Goal: Task Accomplishment & Management: Manage account settings

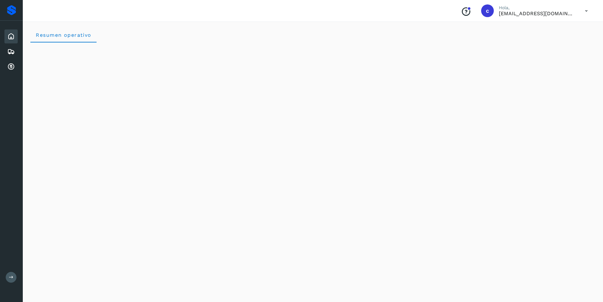
click at [589, 9] on icon at bounding box center [586, 10] width 13 height 13
click at [557, 28] on div "Cerrar sesión" at bounding box center [555, 28] width 75 height 12
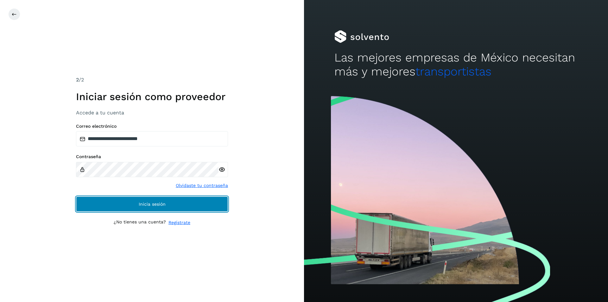
click at [190, 202] on button "Inicia sesión" at bounding box center [152, 203] width 152 height 15
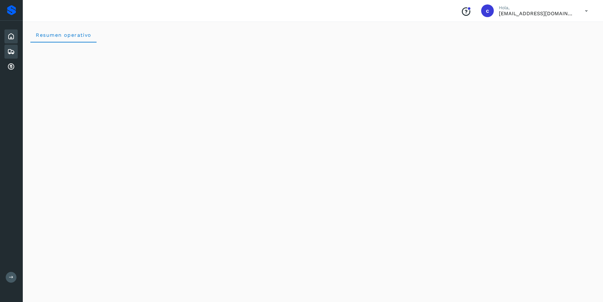
click at [10, 57] on div "Embarques" at bounding box center [10, 52] width 13 height 14
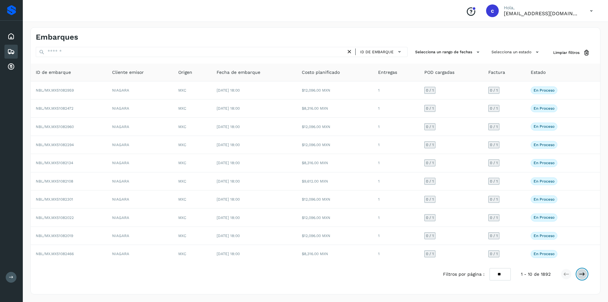
click at [584, 274] on icon at bounding box center [582, 274] width 6 height 6
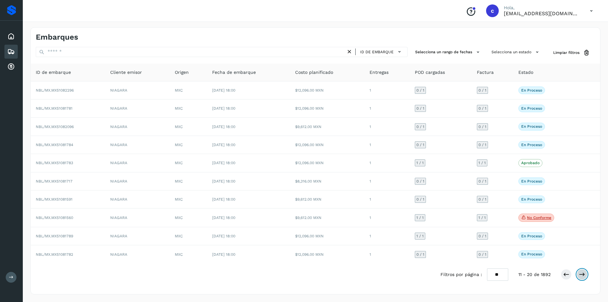
click at [584, 274] on icon at bounding box center [582, 274] width 6 height 6
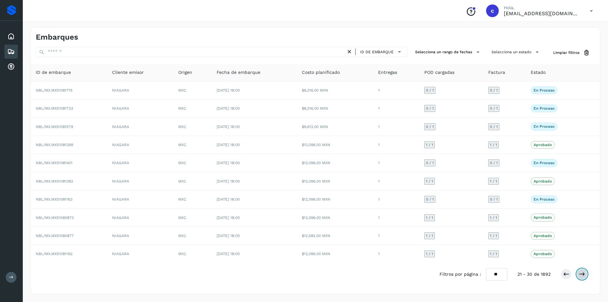
click at [586, 272] on button at bounding box center [582, 274] width 11 height 11
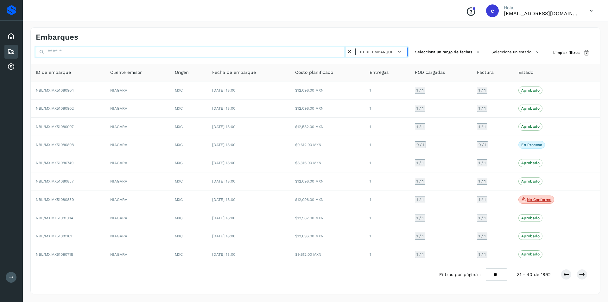
click at [186, 56] on input "text" at bounding box center [191, 52] width 310 height 10
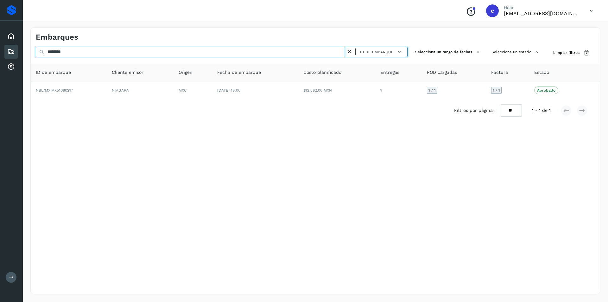
type input "********"
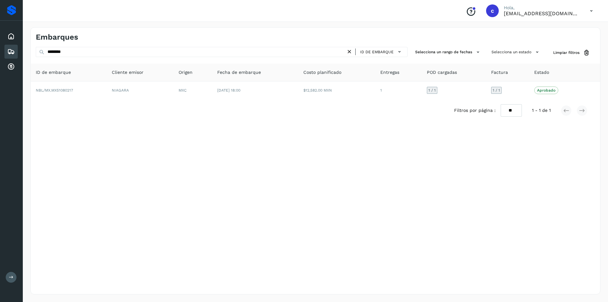
click at [232, 100] on div "Filtros por página : ** ** ** 1 - 1 de 1" at bounding box center [315, 110] width 569 height 22
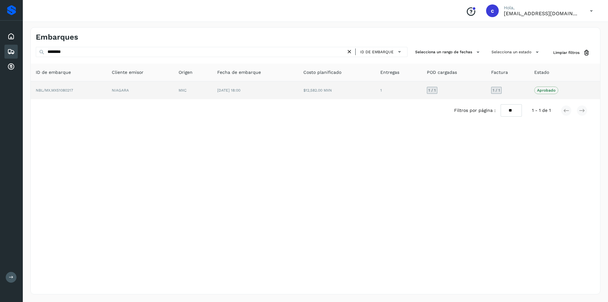
click at [239, 93] on td "[DATE] 18:00" at bounding box center [255, 90] width 86 height 18
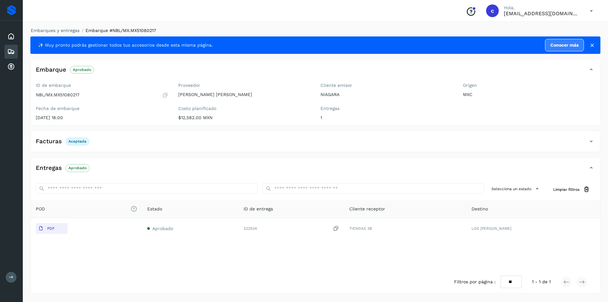
click at [7, 51] on div "Embarques" at bounding box center [10, 52] width 13 height 14
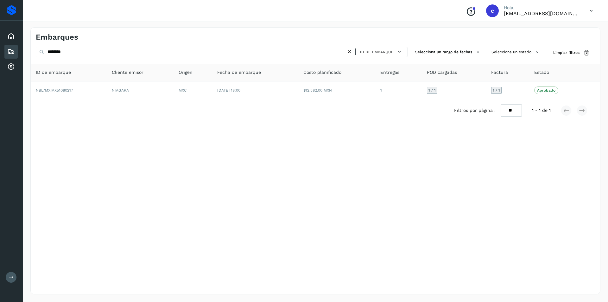
click at [351, 50] on icon at bounding box center [349, 51] width 7 height 7
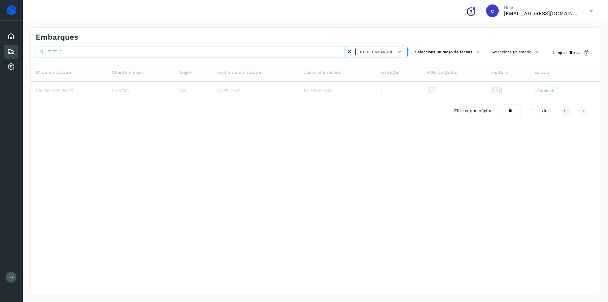
click at [255, 51] on input "text" at bounding box center [191, 52] width 310 height 10
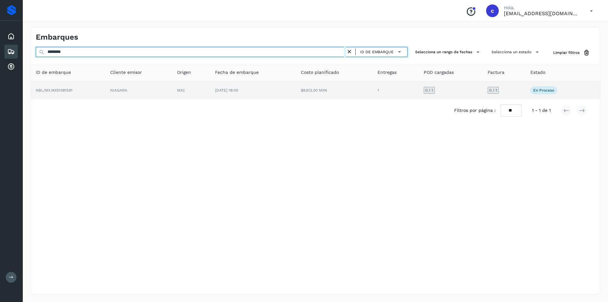
type input "********"
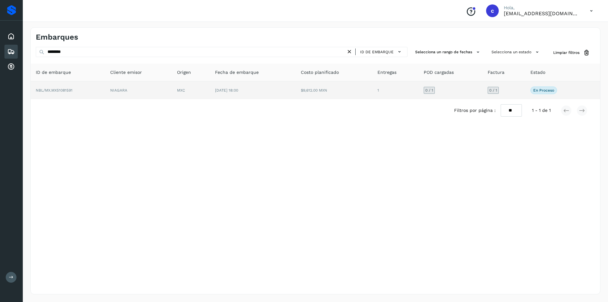
click at [242, 83] on td "[DATE] 18:00" at bounding box center [253, 90] width 86 height 18
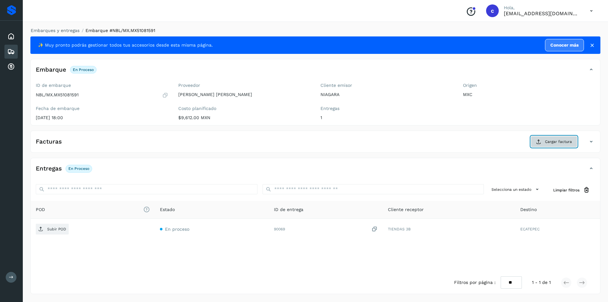
click at [545, 143] on button "Cargar factura" at bounding box center [554, 141] width 47 height 11
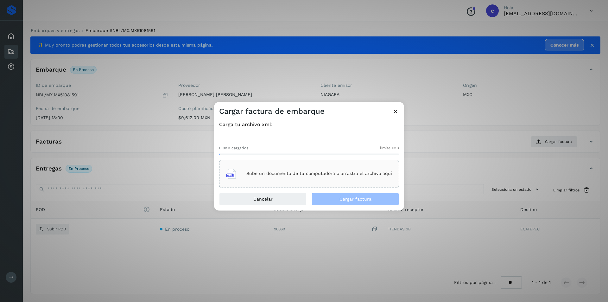
click at [349, 177] on div "Sube un documento de tu computadora o arrastra el archivo aquí" at bounding box center [309, 173] width 166 height 17
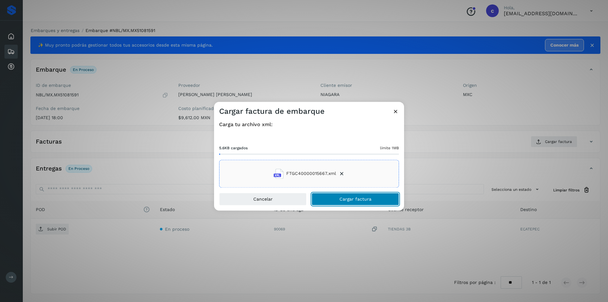
click at [378, 200] on button "Cargar factura" at bounding box center [355, 199] width 87 height 13
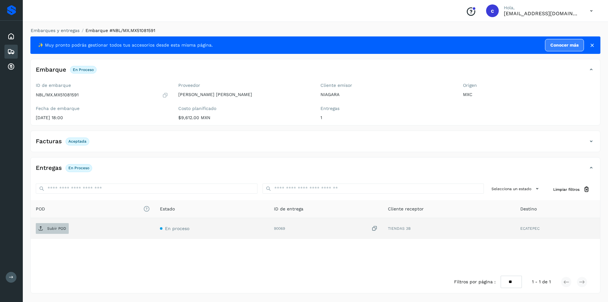
click at [63, 230] on p "Subir POD" at bounding box center [56, 228] width 19 height 4
click at [12, 50] on icon at bounding box center [11, 52] width 8 height 8
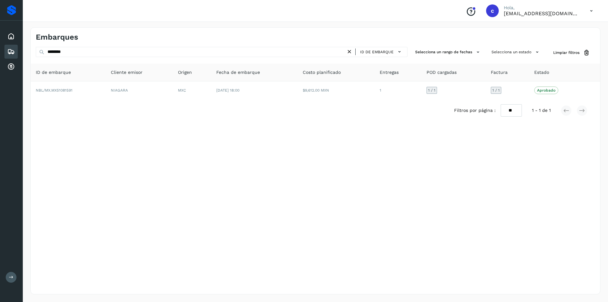
click at [349, 54] on icon at bounding box center [349, 51] width 7 height 7
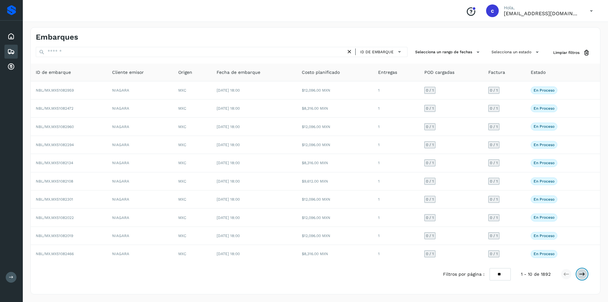
click at [579, 273] on icon at bounding box center [582, 274] width 6 height 6
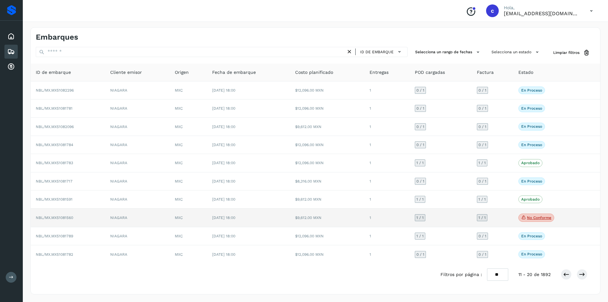
click at [524, 219] on icon at bounding box center [523, 217] width 5 height 6
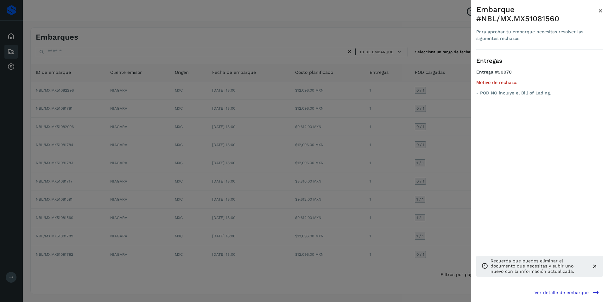
click at [366, 208] on div at bounding box center [304, 151] width 608 height 302
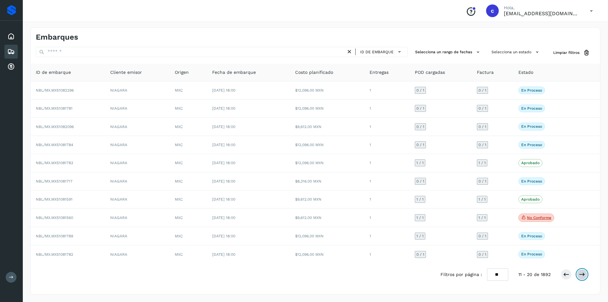
click at [583, 273] on icon at bounding box center [582, 274] width 6 height 6
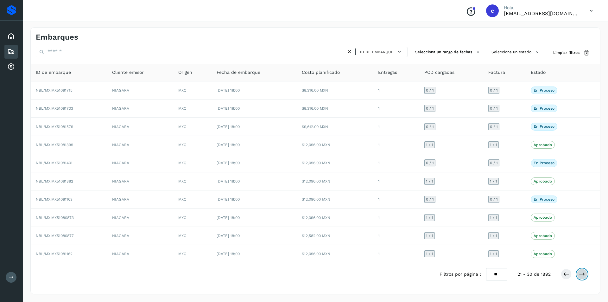
click at [582, 271] on icon at bounding box center [582, 274] width 6 height 6
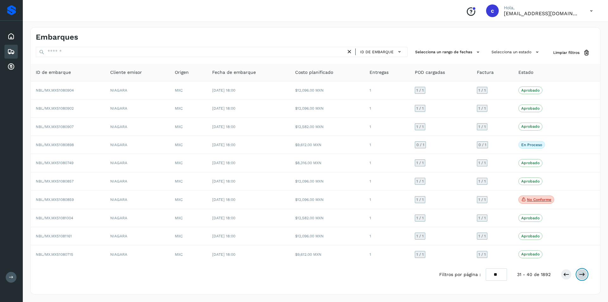
click at [578, 277] on button at bounding box center [582, 274] width 11 height 11
click at [580, 274] on icon at bounding box center [582, 274] width 6 height 6
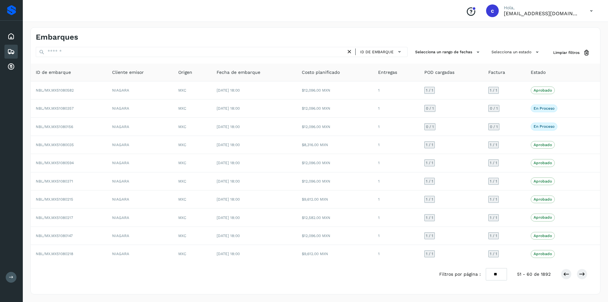
click at [576, 273] on div at bounding box center [574, 274] width 27 height 11
click at [580, 273] on icon at bounding box center [582, 274] width 6 height 6
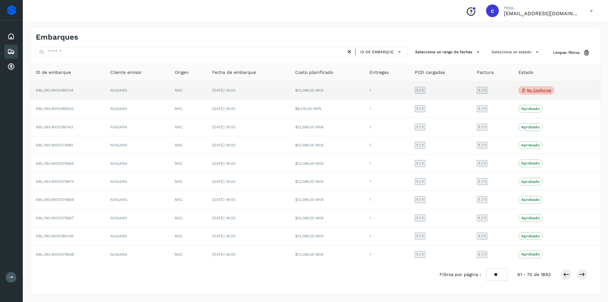
click at [533, 91] on p "No conforme" at bounding box center [539, 90] width 24 height 4
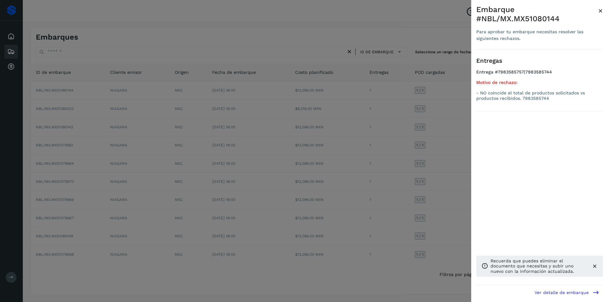
click at [457, 105] on div at bounding box center [304, 151] width 608 height 302
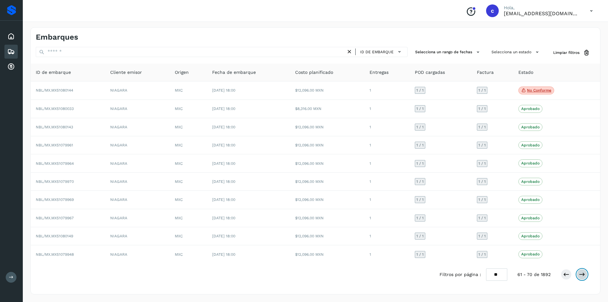
click at [583, 276] on icon at bounding box center [582, 274] width 6 height 6
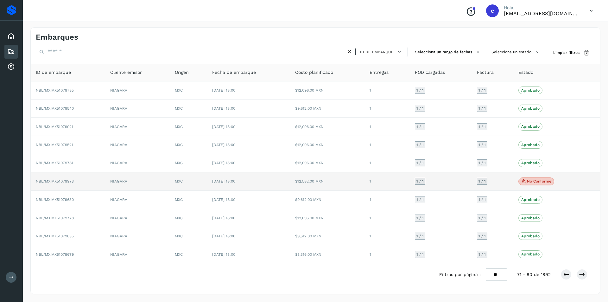
click at [521, 179] on icon at bounding box center [523, 181] width 5 height 6
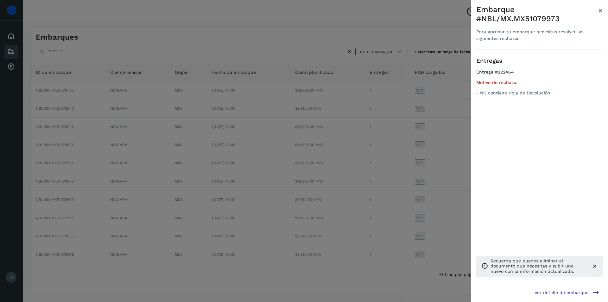
click at [385, 180] on div at bounding box center [304, 151] width 608 height 302
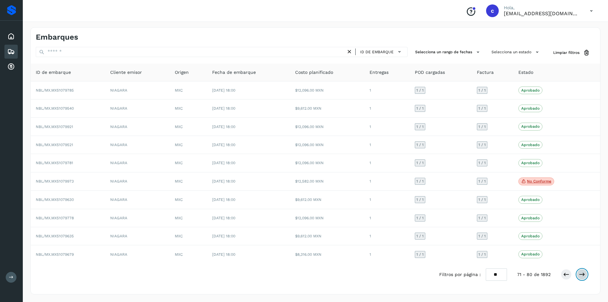
click at [579, 273] on button at bounding box center [582, 274] width 11 height 11
click at [576, 274] on div at bounding box center [574, 274] width 27 height 11
click at [582, 274] on icon at bounding box center [582, 274] width 6 height 6
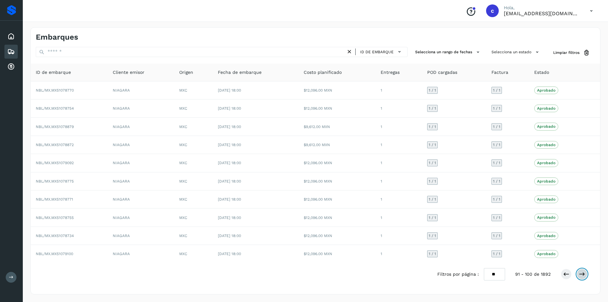
click at [586, 274] on button at bounding box center [582, 274] width 11 height 11
click at [587, 278] on div at bounding box center [574, 274] width 27 height 11
click at [585, 276] on button at bounding box center [582, 274] width 11 height 11
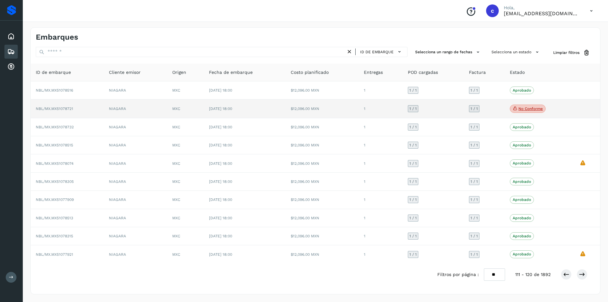
click at [532, 109] on p "No conforme" at bounding box center [530, 108] width 24 height 4
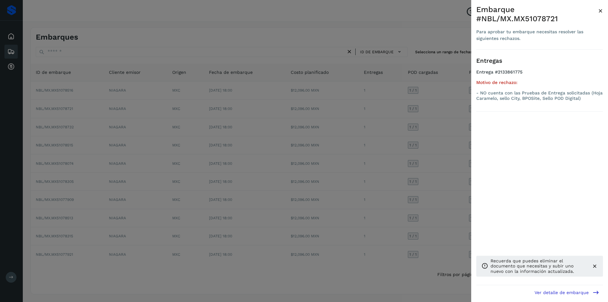
click at [447, 127] on div at bounding box center [304, 151] width 608 height 302
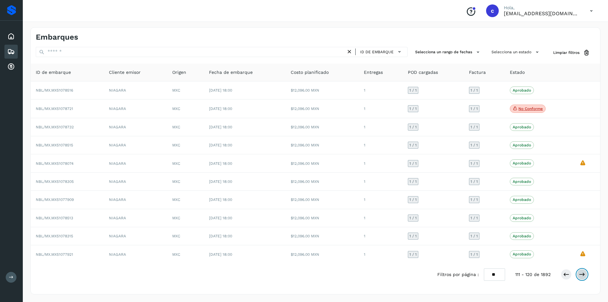
click at [583, 274] on icon at bounding box center [582, 274] width 6 height 6
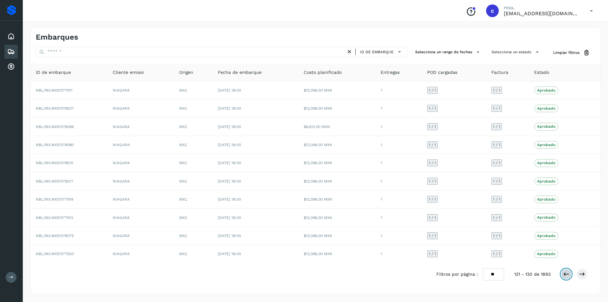
click at [566, 275] on icon at bounding box center [566, 274] width 6 height 6
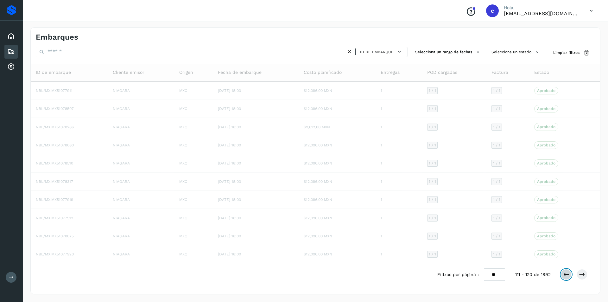
click at [566, 275] on icon at bounding box center [566, 274] width 6 height 6
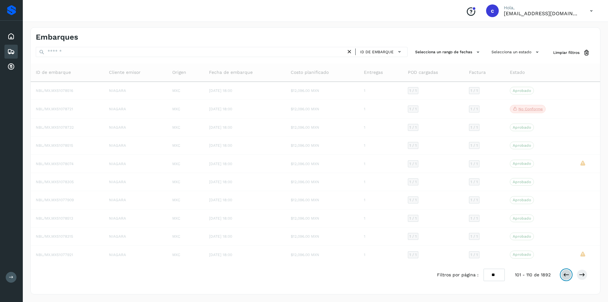
click at [566, 275] on icon at bounding box center [566, 274] width 6 height 6
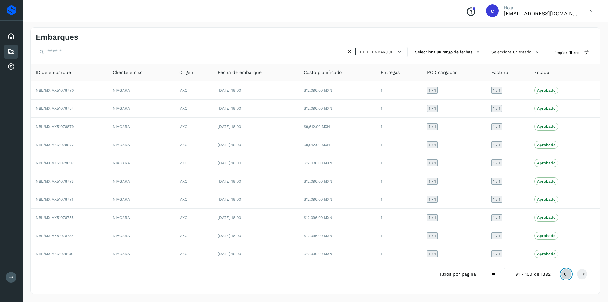
click at [566, 275] on icon at bounding box center [566, 274] width 6 height 6
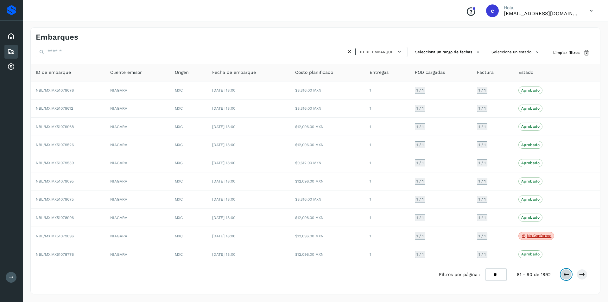
click at [566, 275] on icon at bounding box center [566, 274] width 6 height 6
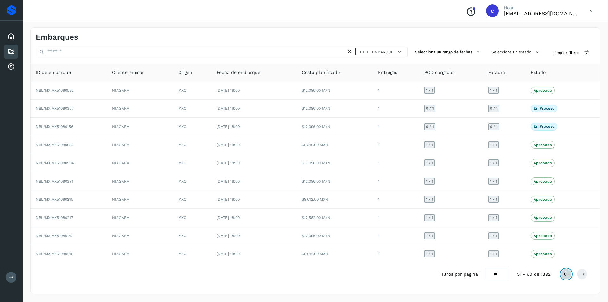
click at [566, 275] on icon at bounding box center [566, 274] width 6 height 6
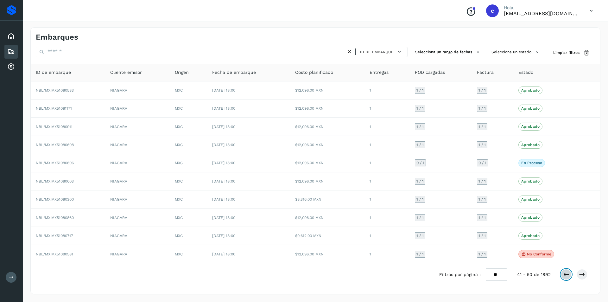
click at [566, 275] on icon at bounding box center [566, 274] width 6 height 6
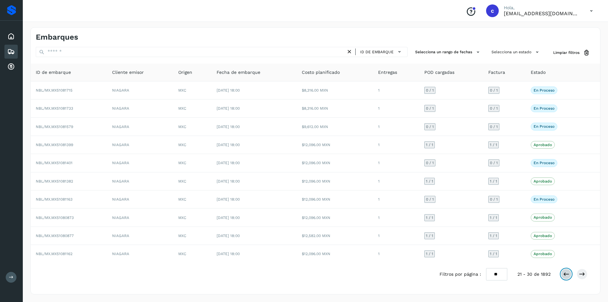
click at [567, 275] on icon at bounding box center [566, 274] width 6 height 6
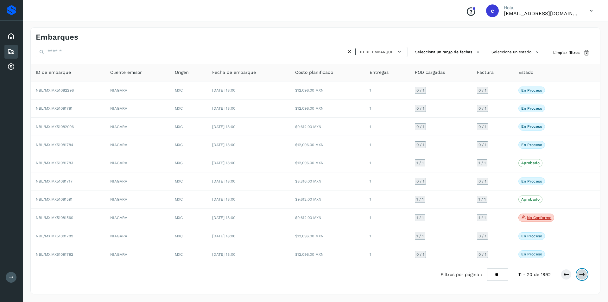
click at [578, 275] on button at bounding box center [582, 274] width 11 height 11
